Goal: Task Accomplishment & Management: Manage account settings

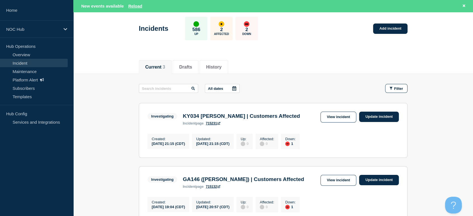
scroll to position [62, 0]
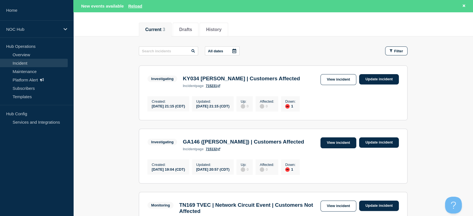
click at [333, 146] on link "View incident" at bounding box center [338, 142] width 36 height 11
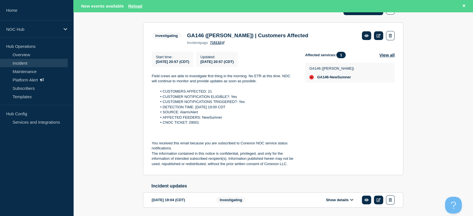
scroll to position [91, 0]
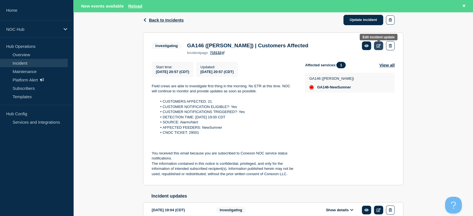
click at [378, 44] on icon at bounding box center [378, 46] width 4 height 4
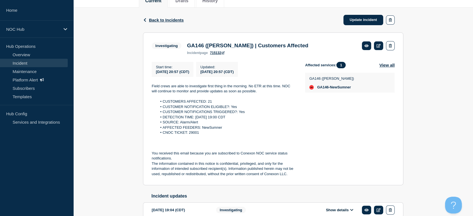
scroll to position [79, 0]
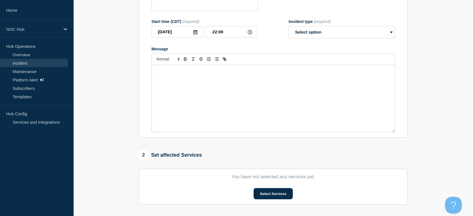
type input "GA146 ([PERSON_NAME]) | Customers Affected"
type input "20:57"
select select "investigating"
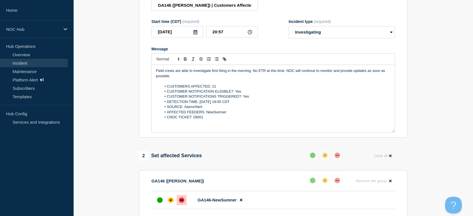
click at [215, 86] on li "CUSTOMERS AFFECTED: 21" at bounding box center [275, 86] width 229 height 5
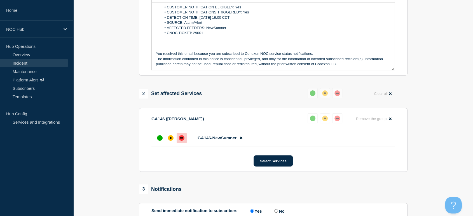
scroll to position [192, 0]
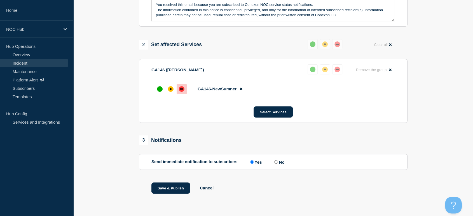
click at [276, 161] on input "No" at bounding box center [276, 162] width 4 height 4
radio input "true"
radio input "false"
click at [177, 188] on button "Save & Publish" at bounding box center [170, 187] width 39 height 11
